Goal: Task Accomplishment & Management: Use online tool/utility

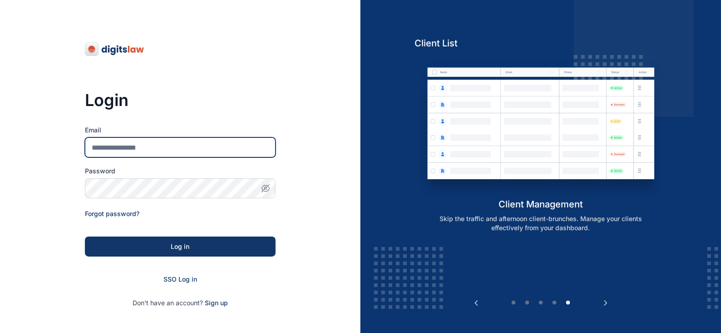
click at [142, 141] on input "Email" at bounding box center [180, 147] width 191 height 20
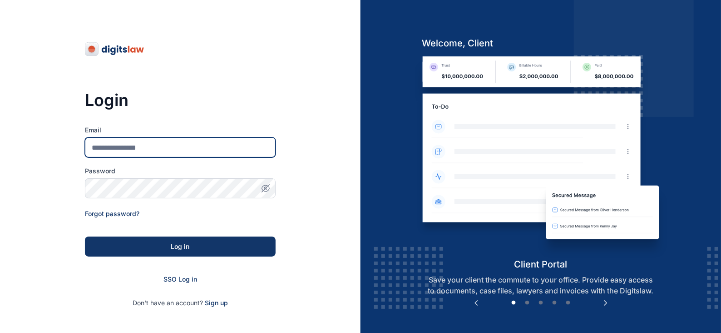
type input "**********"
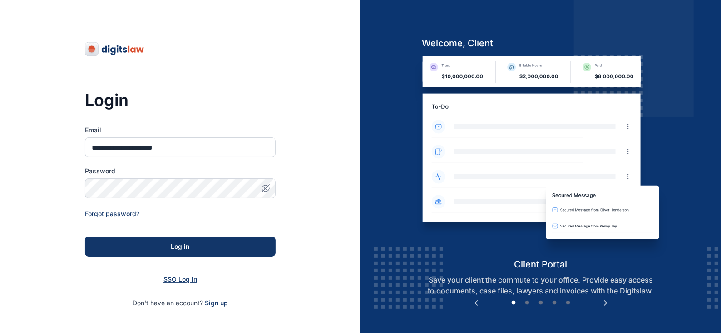
click at [179, 277] on span "SSO Log in" at bounding box center [181, 279] width 34 height 8
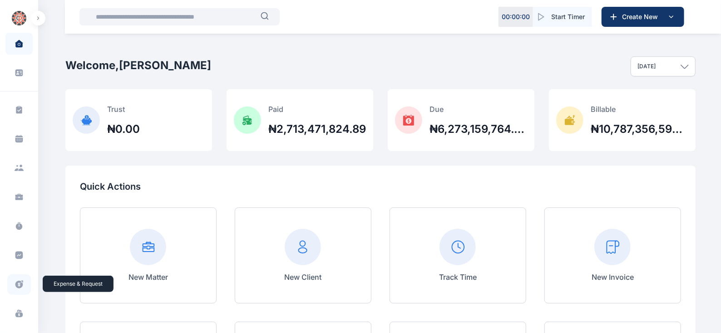
click at [16, 280] on icon at bounding box center [19, 284] width 9 height 10
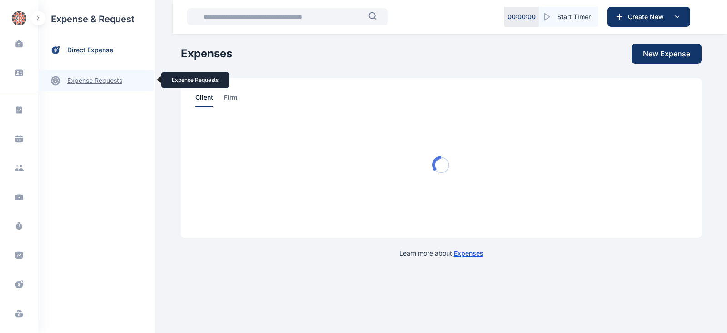
click at [105, 83] on link "expense requests expense requests" at bounding box center [96, 81] width 116 height 22
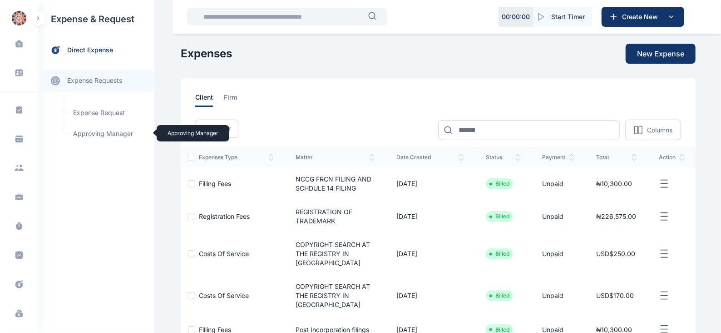
click at [111, 132] on span "Approving Manager Approving Manager" at bounding box center [109, 133] width 82 height 17
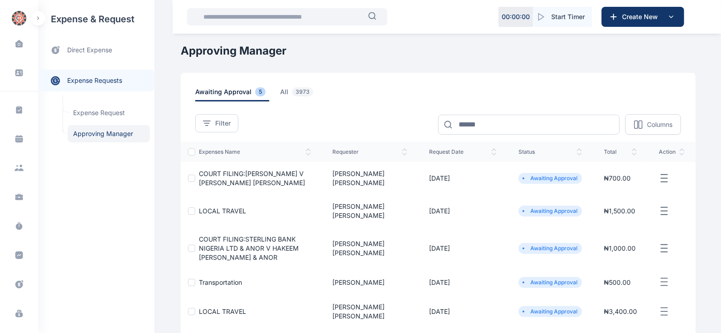
click at [665, 179] on icon "button" at bounding box center [664, 178] width 11 height 11
click at [636, 187] on div "Approve Request" at bounding box center [617, 189] width 93 height 20
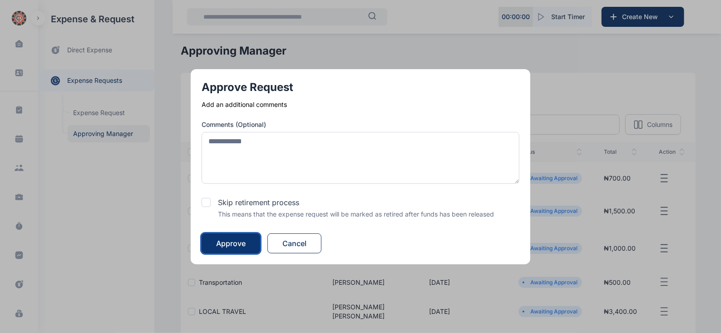
click at [232, 248] on button "Approve" at bounding box center [231, 243] width 59 height 20
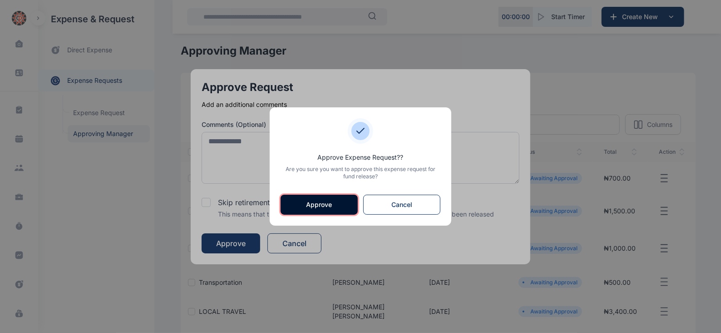
click at [303, 208] on button "Approve" at bounding box center [319, 204] width 77 height 20
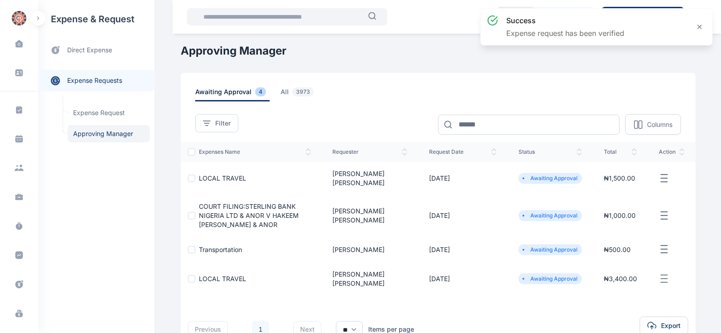
click at [666, 174] on icon "button" at bounding box center [664, 178] width 11 height 11
click at [638, 184] on span "Approve Request" at bounding box center [619, 188] width 52 height 9
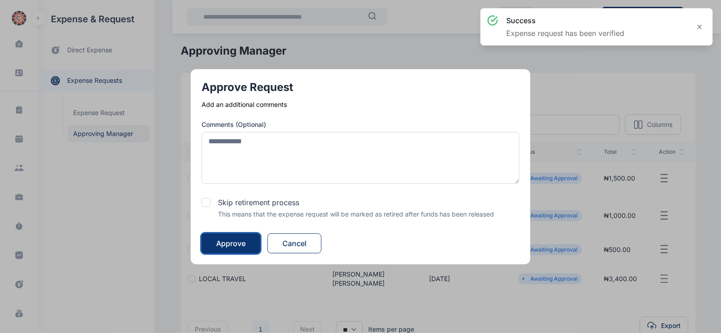
click at [239, 246] on div "Approve" at bounding box center [231, 243] width 30 height 11
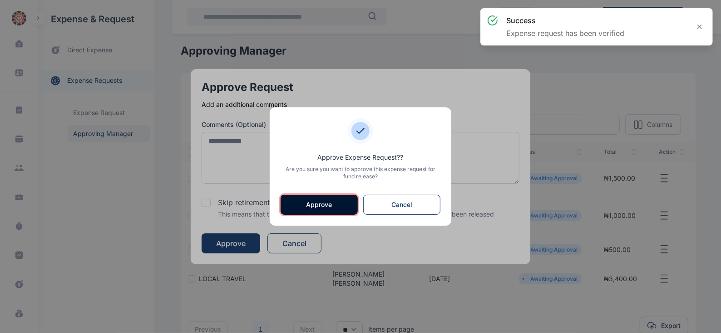
click at [312, 206] on button "Approve" at bounding box center [319, 204] width 77 height 20
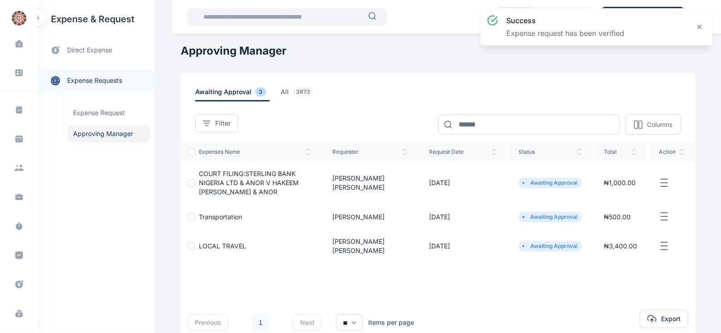
click at [665, 178] on icon "button" at bounding box center [664, 182] width 11 height 11
click at [625, 192] on span "Approve Request" at bounding box center [619, 193] width 52 height 9
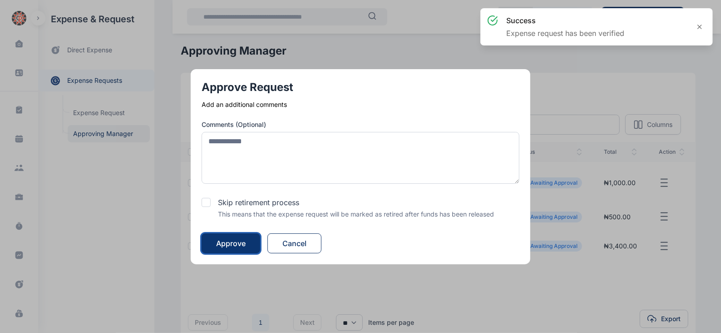
click at [230, 245] on div "Approve" at bounding box center [231, 243] width 30 height 11
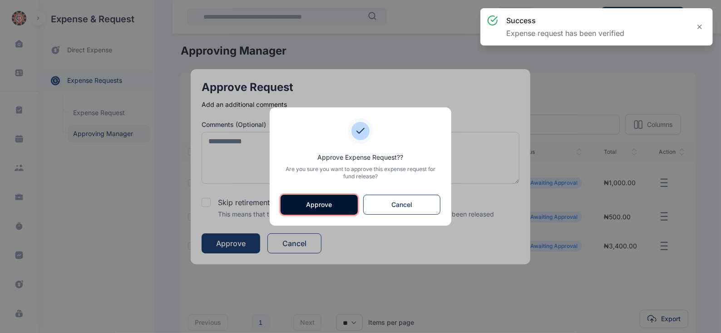
drag, startPoint x: 325, startPoint y: 203, endPoint x: 337, endPoint y: 175, distance: 29.5
click at [324, 202] on button "Approve" at bounding box center [319, 204] width 77 height 20
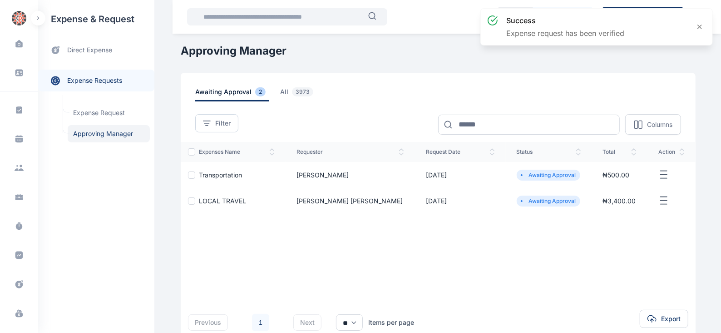
click at [658, 167] on td at bounding box center [672, 175] width 48 height 26
click at [659, 171] on icon "button" at bounding box center [664, 174] width 11 height 11
click at [626, 184] on span "Approve Request" at bounding box center [618, 184] width 52 height 9
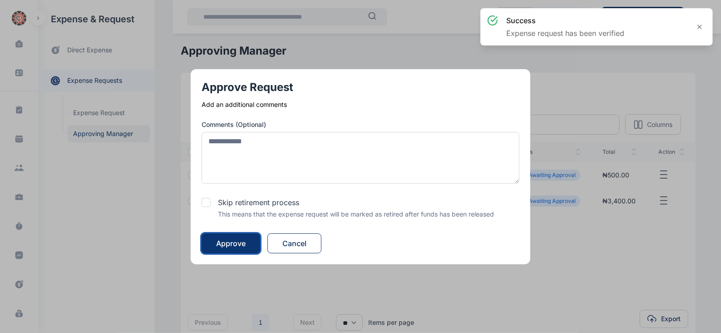
click at [227, 244] on div "Approve" at bounding box center [231, 243] width 30 height 11
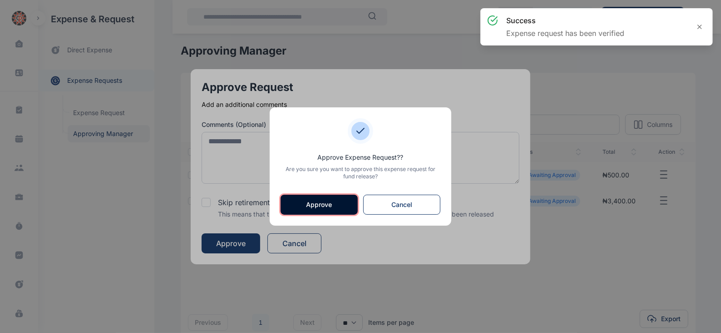
click at [332, 205] on button "Approve" at bounding box center [319, 204] width 77 height 20
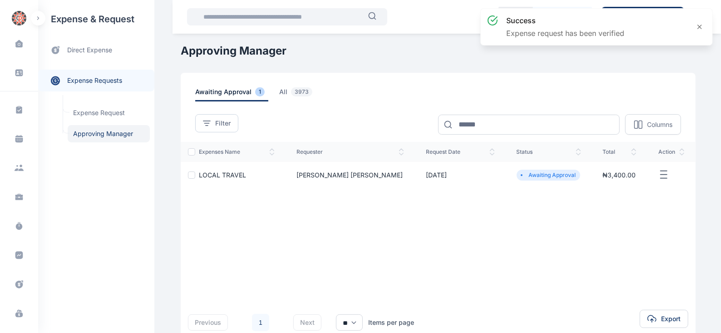
click at [660, 174] on icon "button" at bounding box center [664, 174] width 11 height 11
click at [629, 183] on span "Approve Request" at bounding box center [618, 184] width 52 height 9
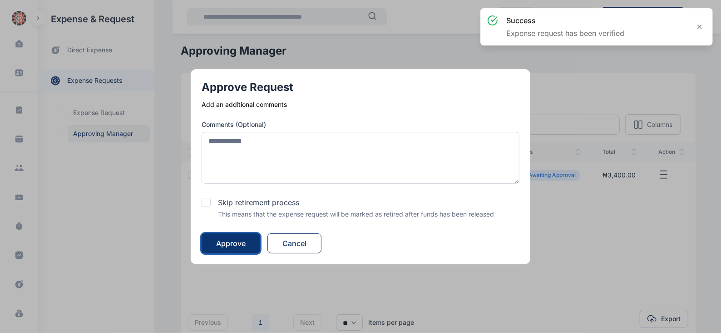
click at [243, 244] on div "Approve" at bounding box center [231, 243] width 30 height 11
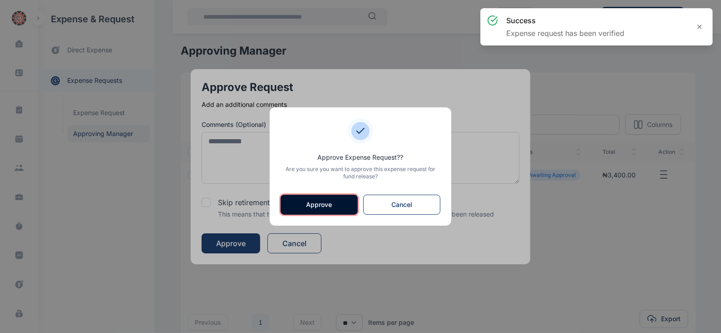
click at [320, 203] on button "Approve" at bounding box center [319, 204] width 77 height 20
